Goal: Feedback & Contribution: Submit feedback/report problem

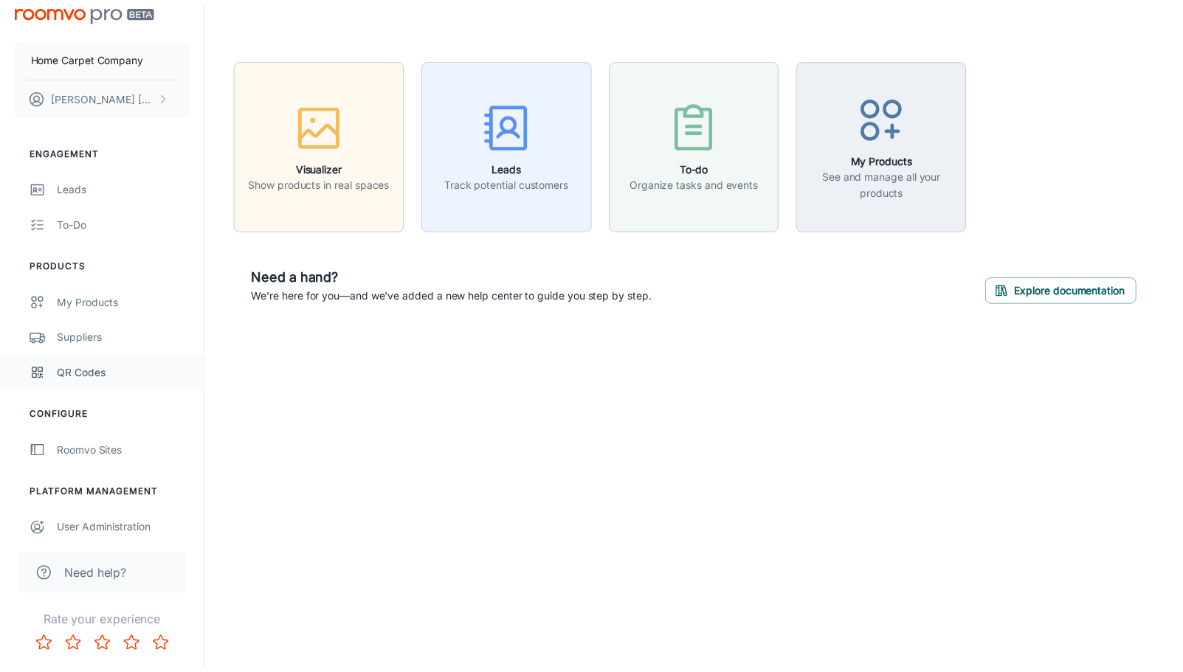
scroll to position [20, 0]
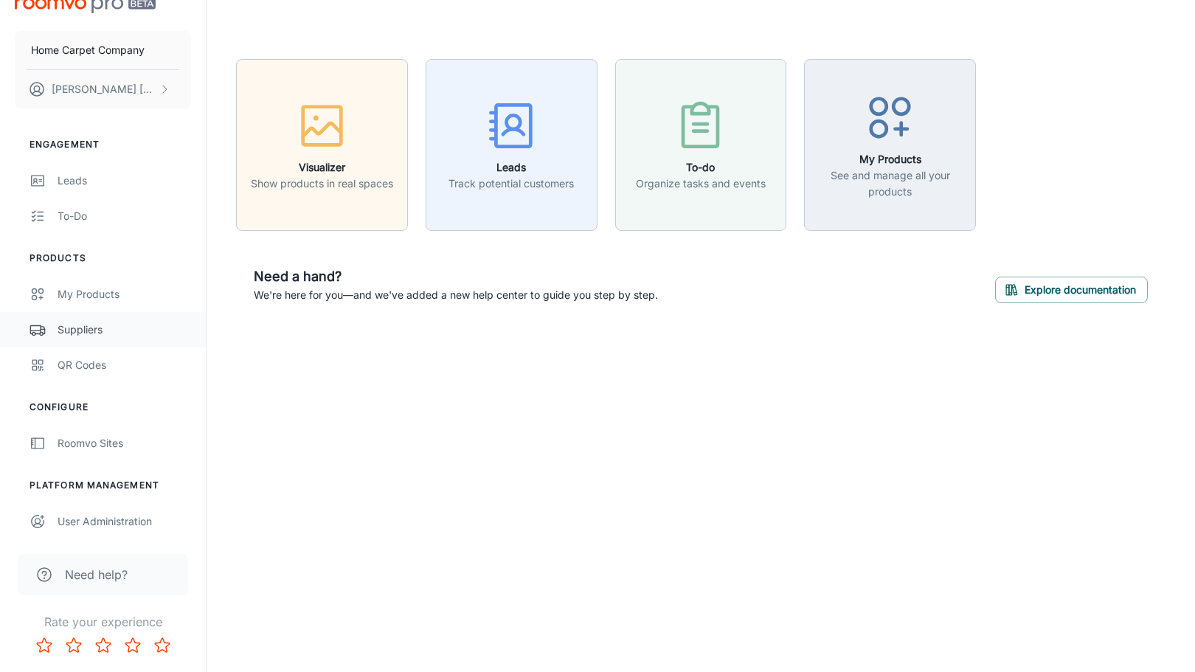
click at [68, 332] on div "Suppliers" at bounding box center [125, 330] width 134 height 16
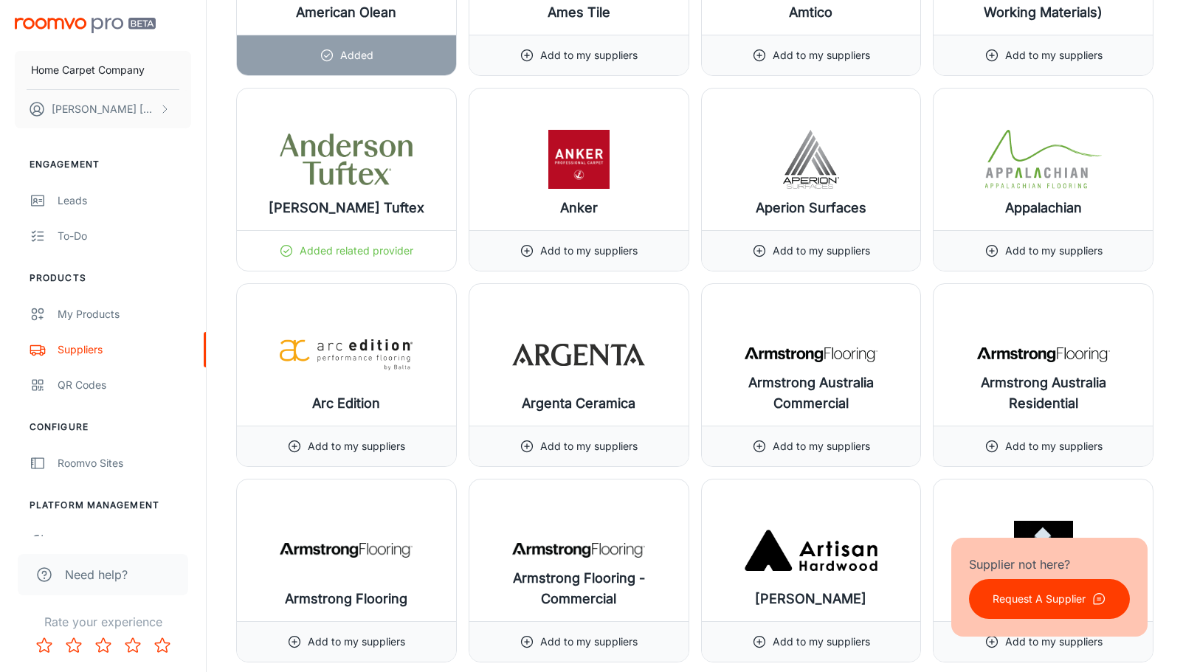
scroll to position [2154, 0]
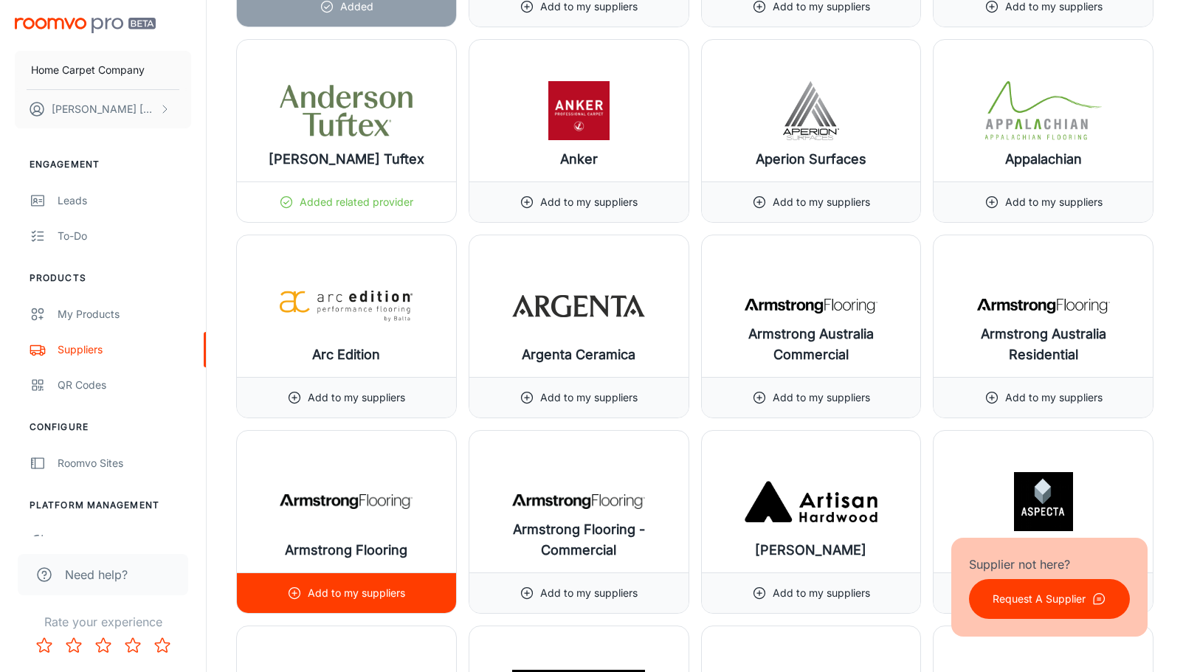
click at [297, 596] on icon at bounding box center [294, 593] width 15 height 15
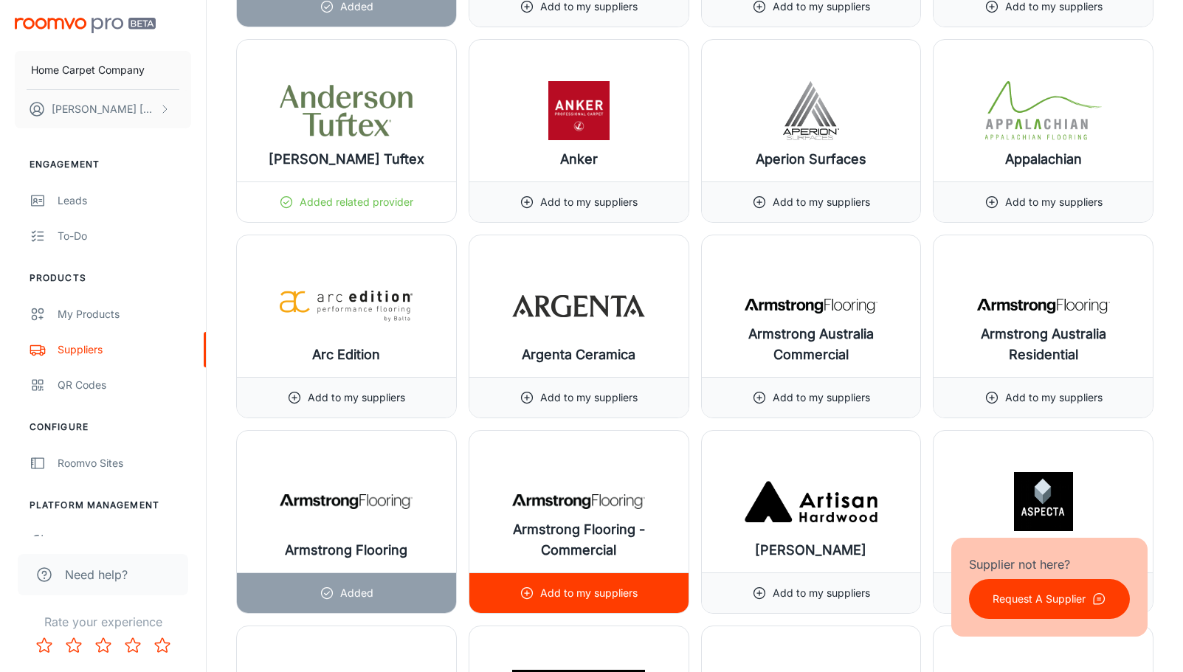
click at [531, 593] on icon at bounding box center [526, 593] width 15 height 15
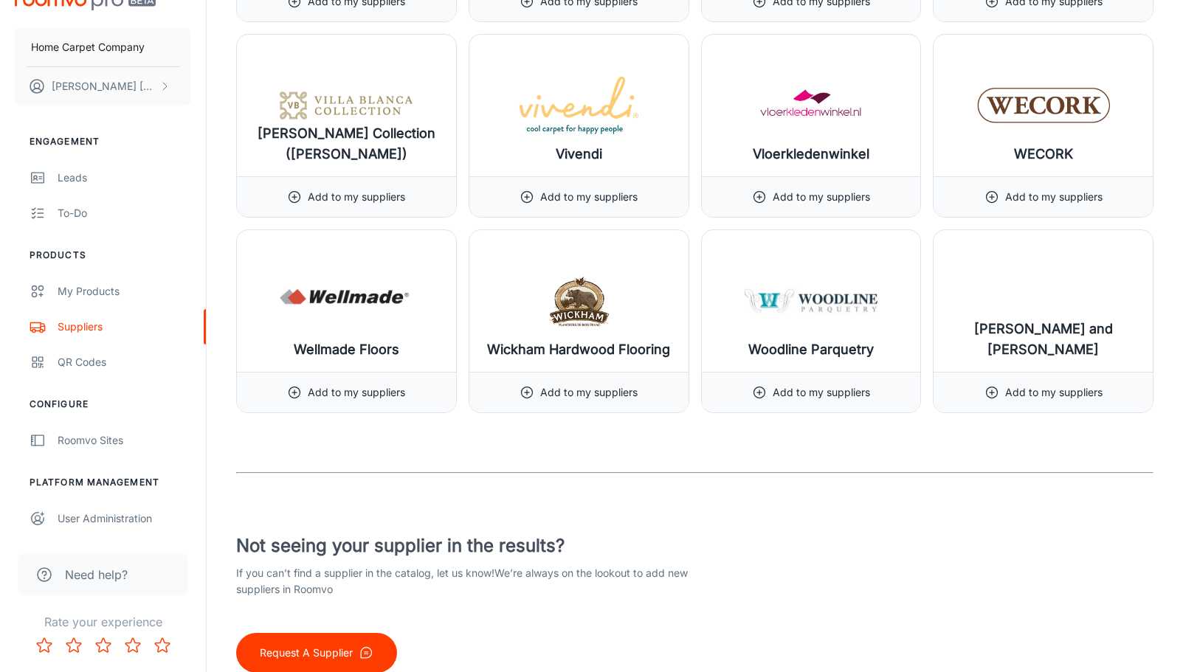
scroll to position [18007, 0]
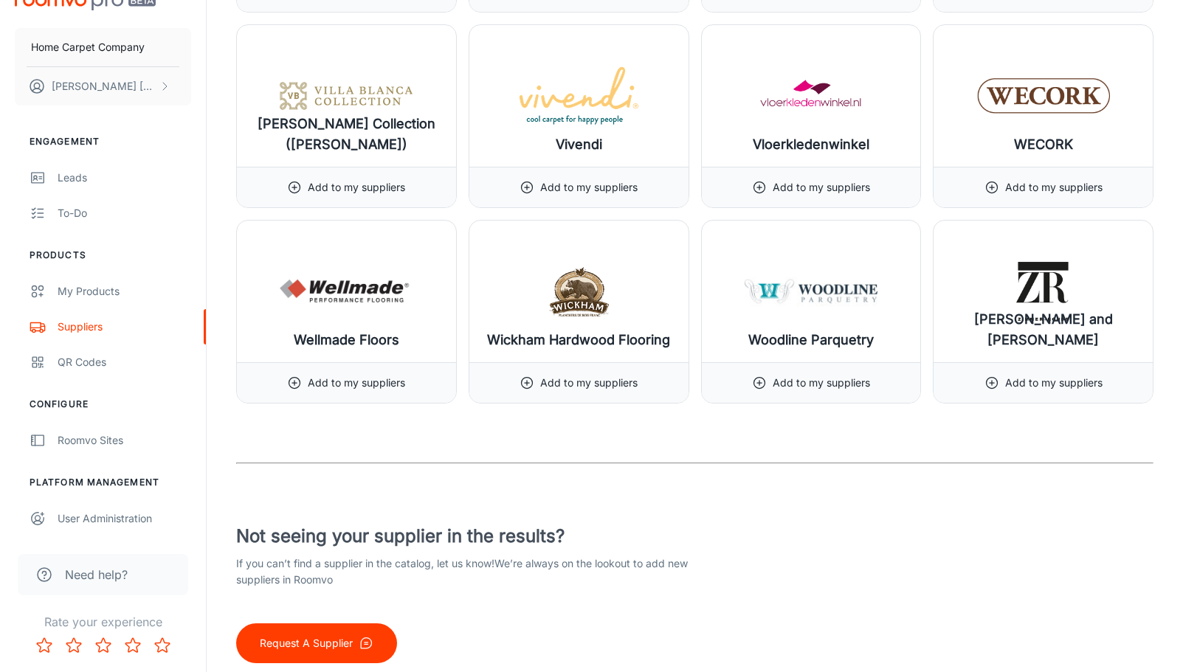
click at [297, 641] on p "Request A Supplier" at bounding box center [306, 643] width 93 height 16
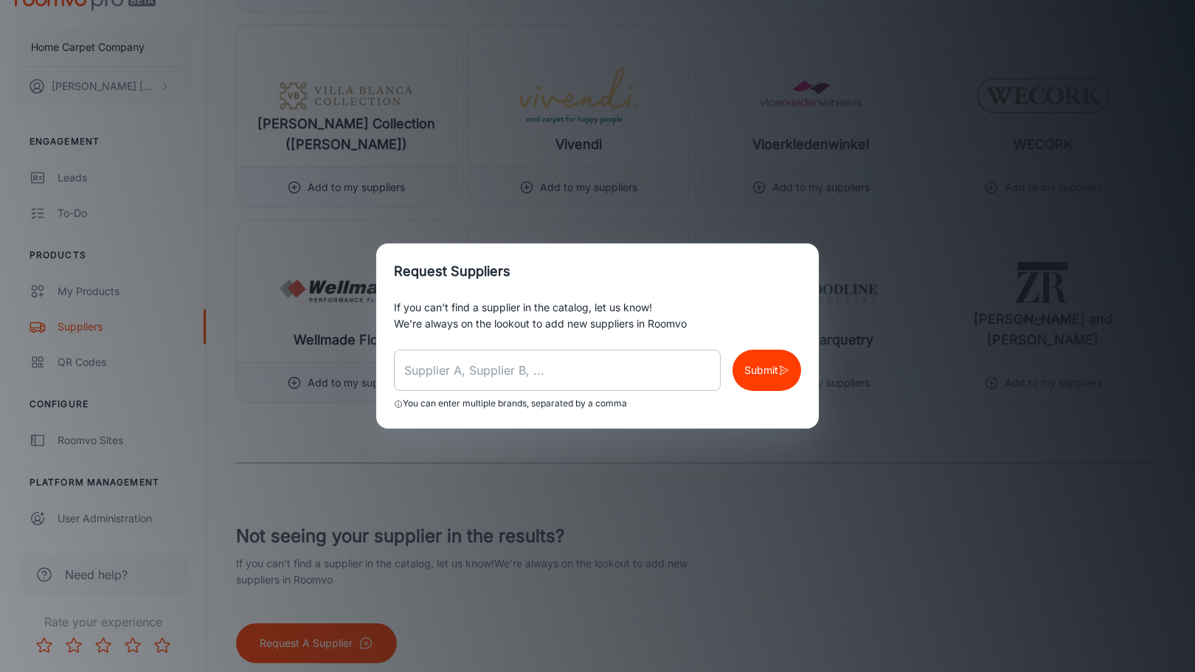
click at [457, 370] on input "text" at bounding box center [557, 370] width 327 height 41
type input "Chesapeake FLooring"
click at [791, 367] on button "Submit" at bounding box center [767, 370] width 69 height 41
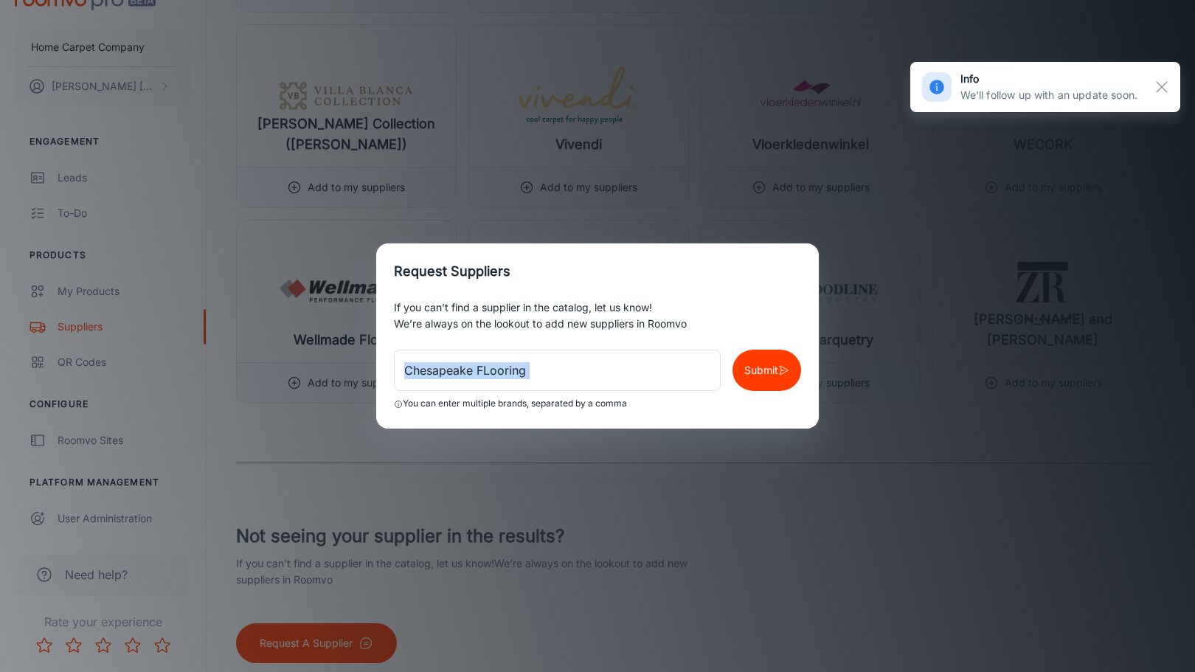
click at [761, 366] on div "If you can’t find a supplier in the catalog, let us know! We’re always on the l…" at bounding box center [597, 364] width 443 height 129
click at [761, 367] on p "Submit" at bounding box center [762, 370] width 34 height 16
click at [700, 221] on div "Request Suppliers If you can’t find a supplier in the catalog, let us know! We’…" at bounding box center [597, 336] width 1195 height 672
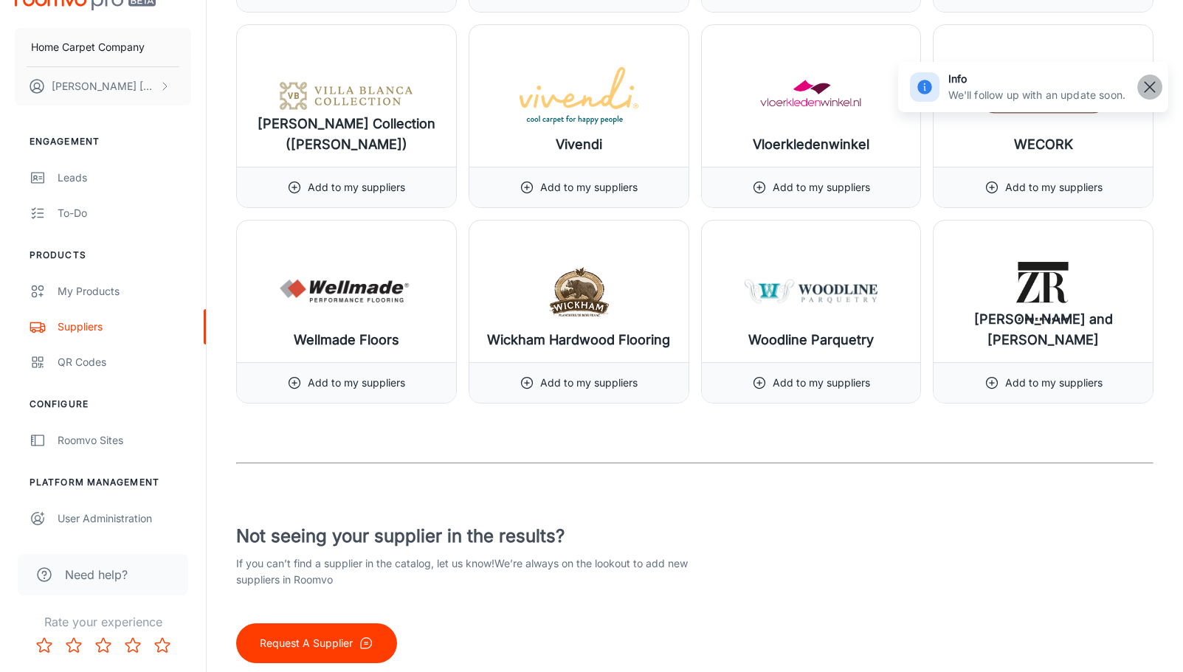
click at [1145, 83] on line "button" at bounding box center [1149, 87] width 10 height 10
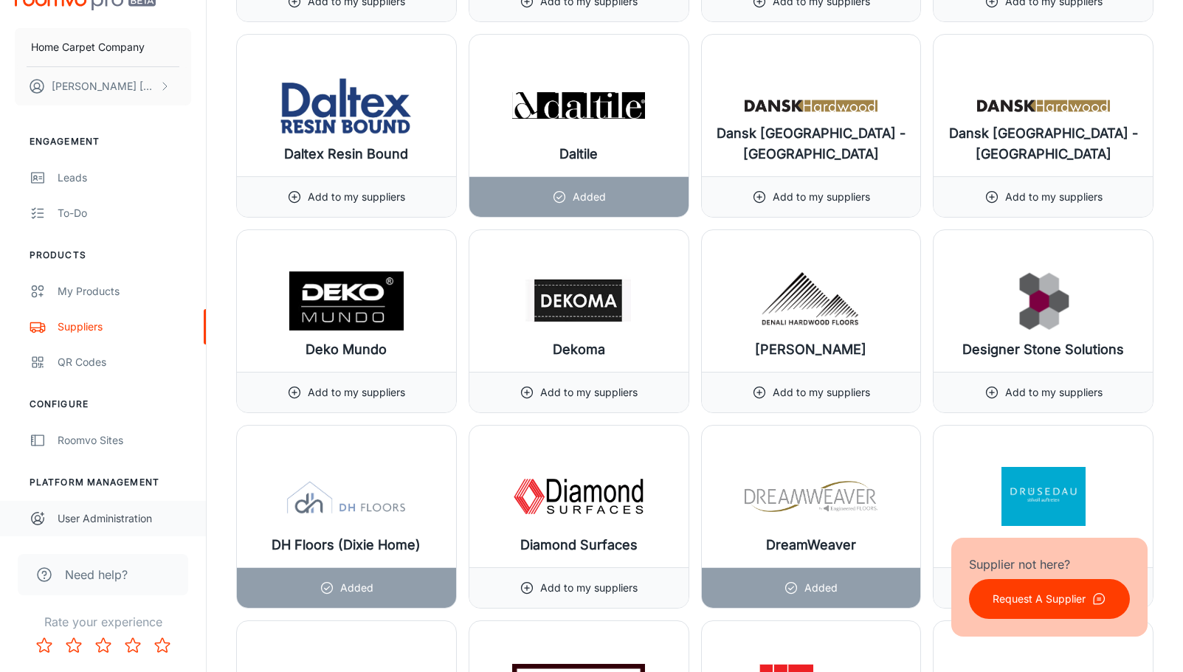
scroll to position [5878, 0]
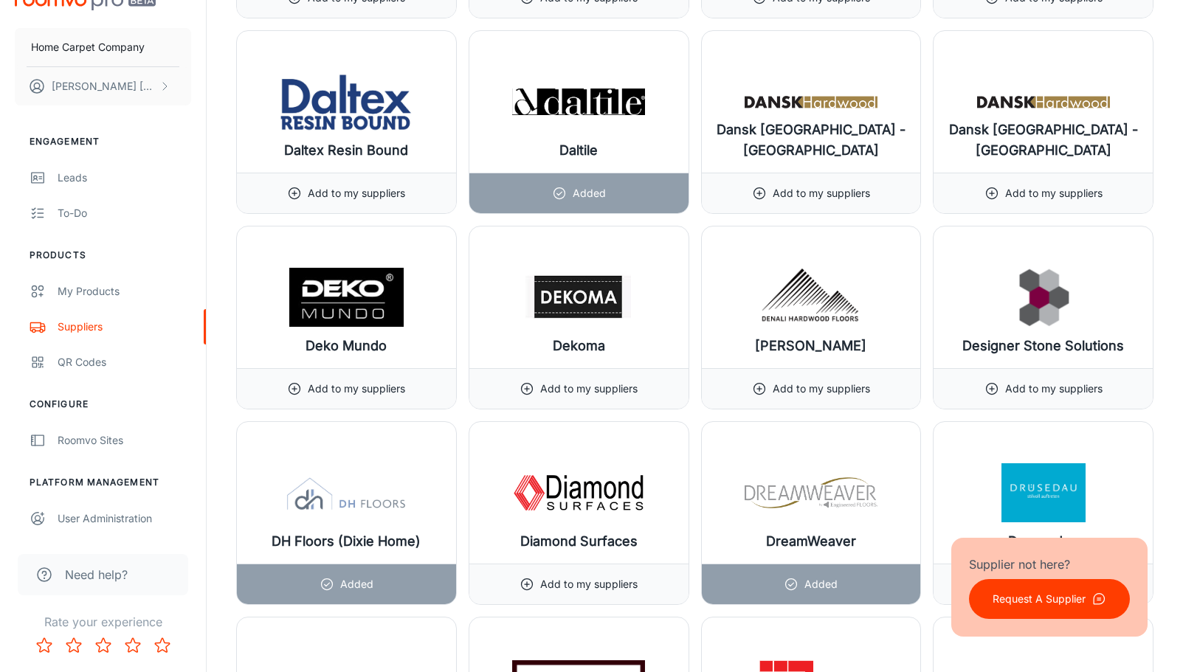
drag, startPoint x: 204, startPoint y: 322, endPoint x: 209, endPoint y: 359, distance: 37.3
drag, startPoint x: 204, startPoint y: 334, endPoint x: 204, endPoint y: 351, distance: 17.0
click at [204, 351] on div "Home Carpet Company [PERSON_NAME] Engagement Leads To-do Products My Products S…" at bounding box center [103, 268] width 206 height 536
drag, startPoint x: 205, startPoint y: 342, endPoint x: 202, endPoint y: 421, distance: 79.0
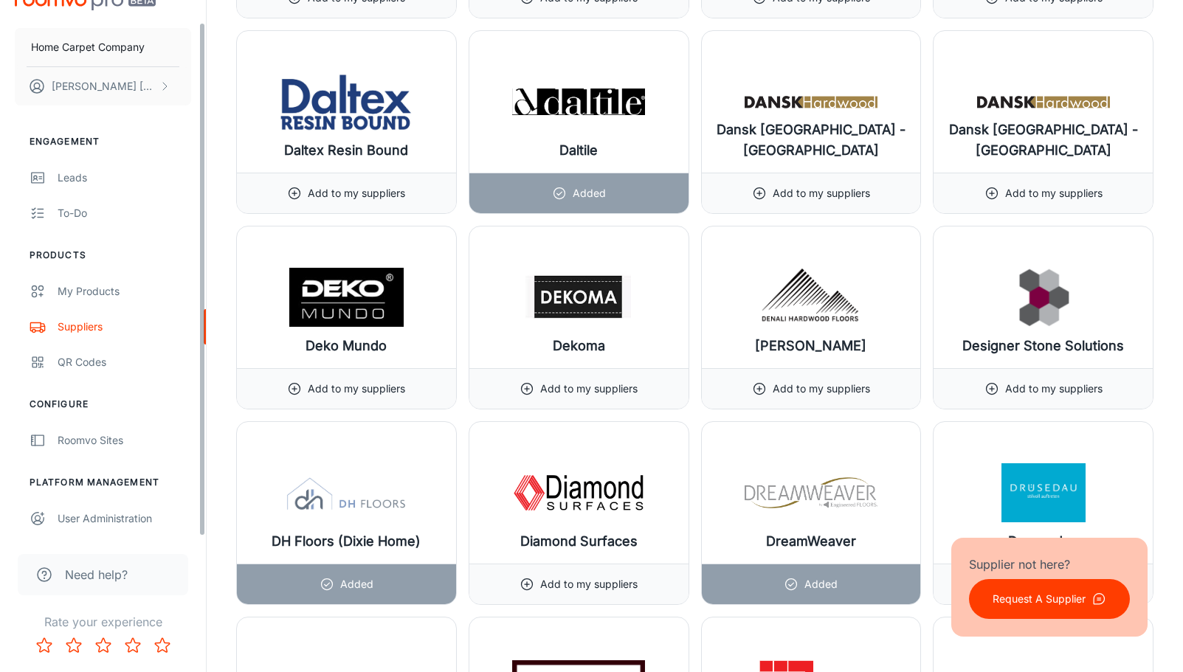
click at [202, 421] on div "Home Carpet Company [PERSON_NAME] Engagement Leads To-do Products My Products S…" at bounding box center [103, 268] width 206 height 536
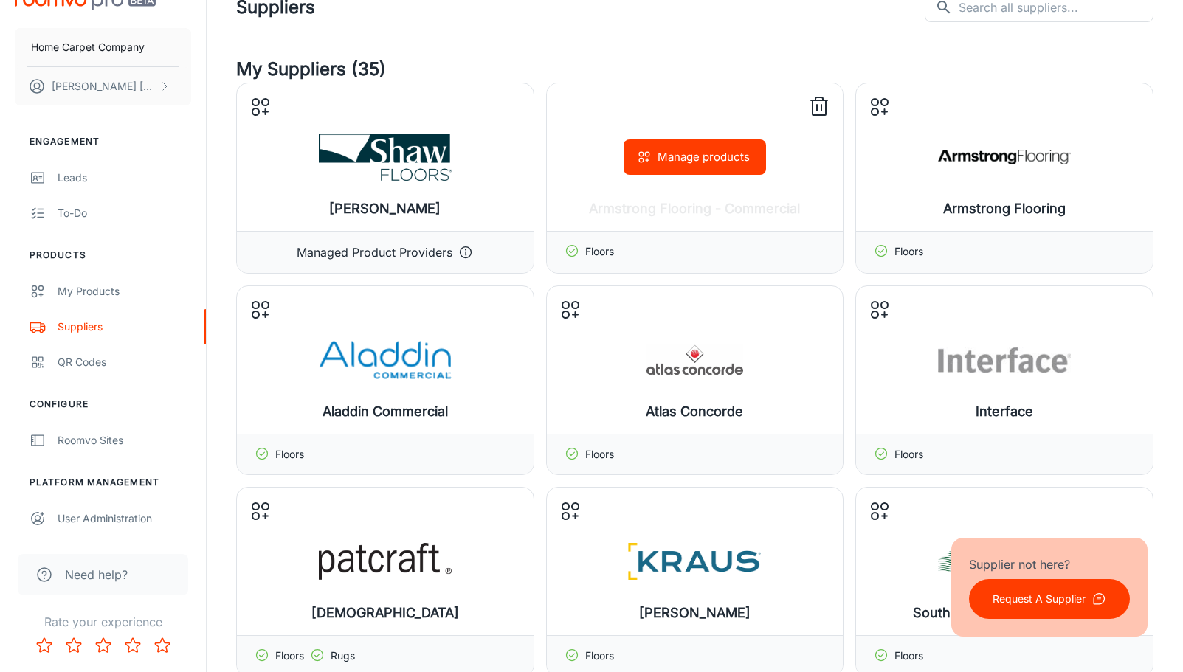
scroll to position [0, 0]
